Goal: Task Accomplishment & Management: Manage account settings

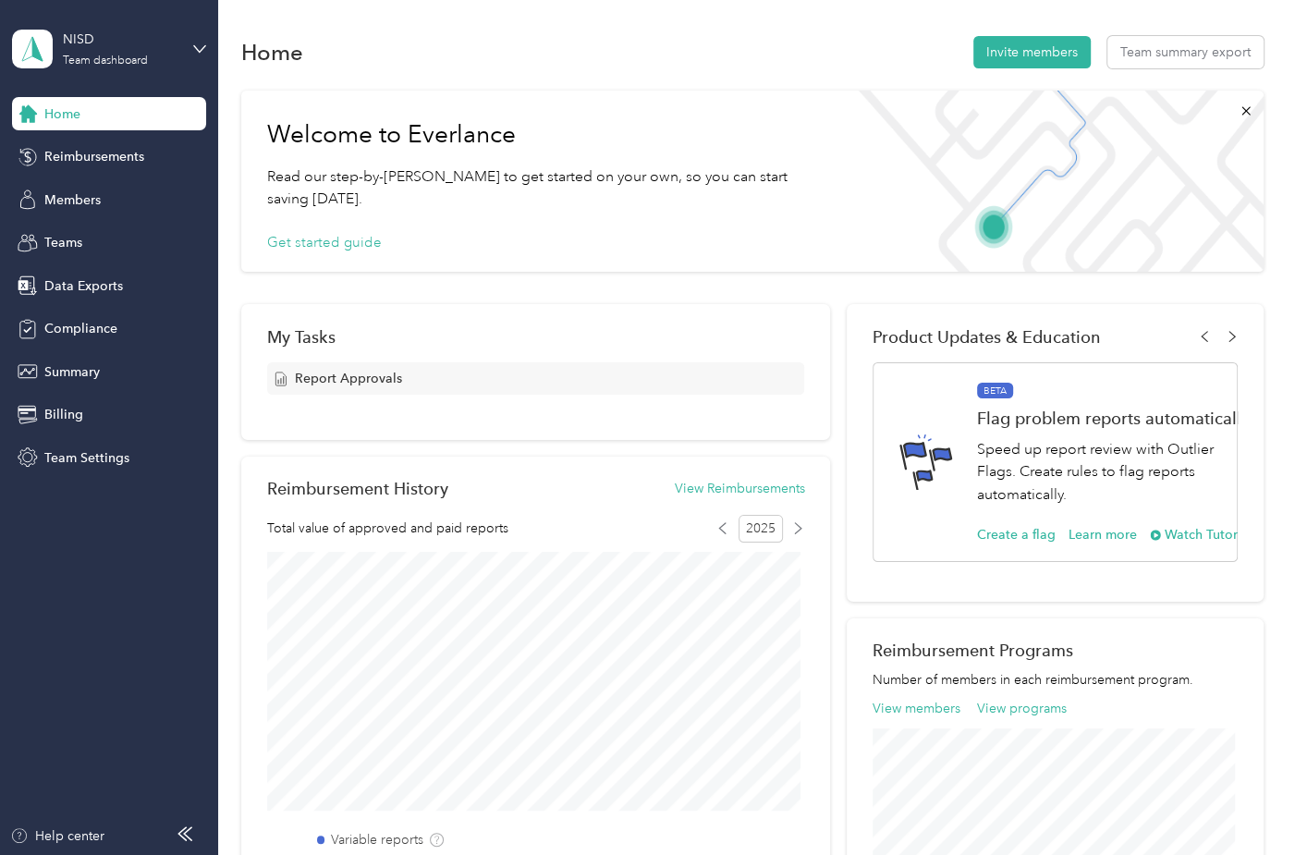
click at [781, 41] on div "Home Invite members Team summary export" at bounding box center [752, 51] width 1022 height 39
click at [86, 156] on span "Reimbursements" at bounding box center [94, 156] width 100 height 19
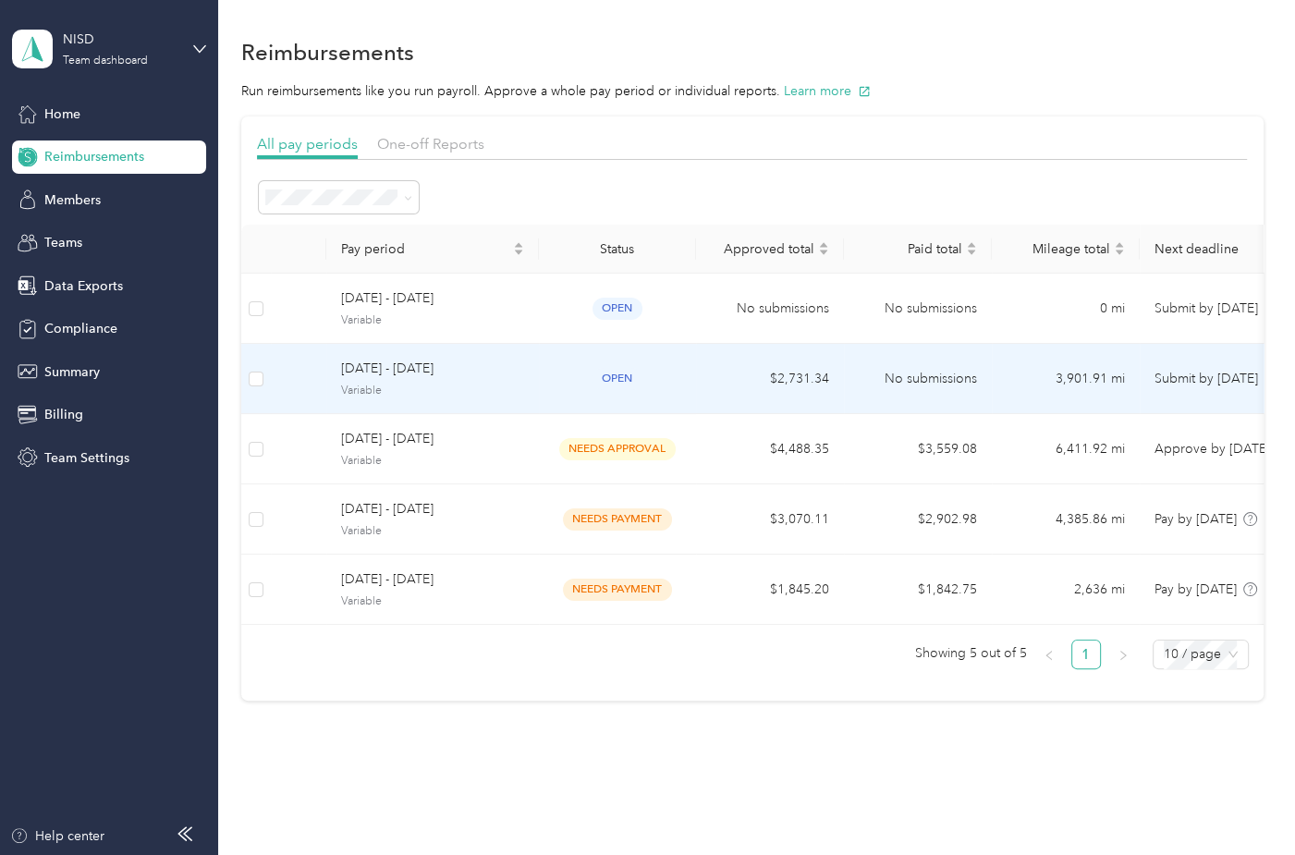
click at [632, 387] on span "open" at bounding box center [617, 378] width 50 height 21
